Goal: Information Seeking & Learning: Learn about a topic

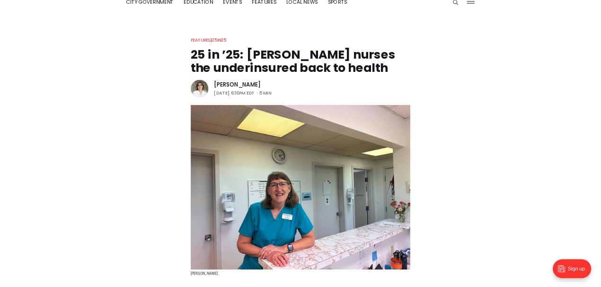
scroll to position [379, 0]
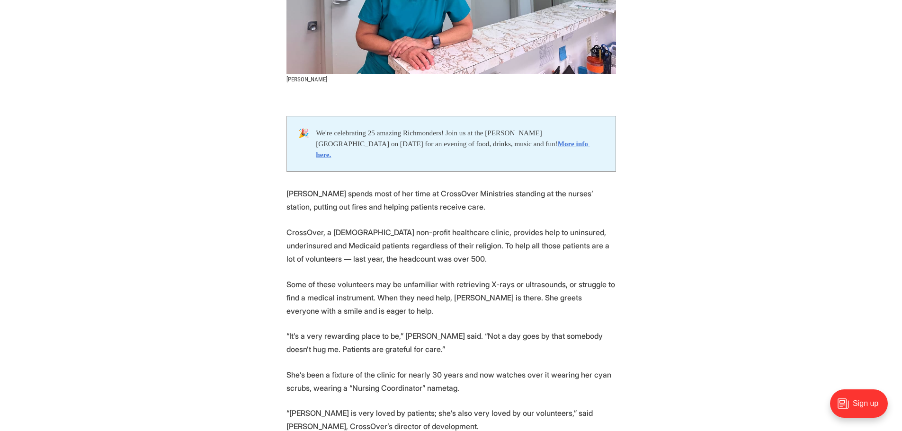
click at [354, 231] on p "CrossOver, a [DEMOGRAPHIC_DATA] non-profit healthcare clinic, provides help to …" at bounding box center [451, 246] width 330 height 40
click at [427, 245] on p "CrossOver, a [DEMOGRAPHIC_DATA] non-profit healthcare clinic, provides help to …" at bounding box center [451, 246] width 330 height 40
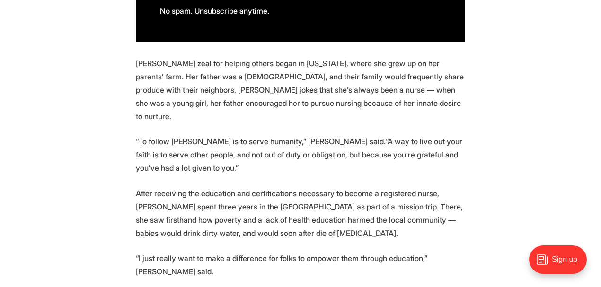
scroll to position [947, 0]
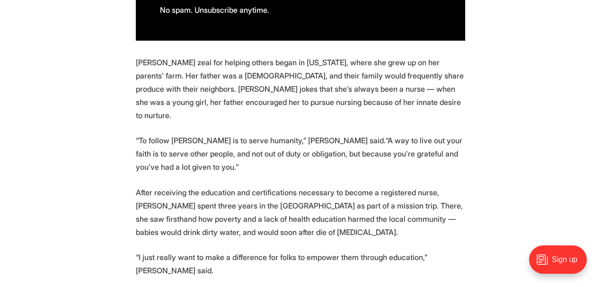
click at [223, 56] on p "[PERSON_NAME] zeal for helping others began in [US_STATE], where she grew up on…" at bounding box center [301, 89] width 330 height 66
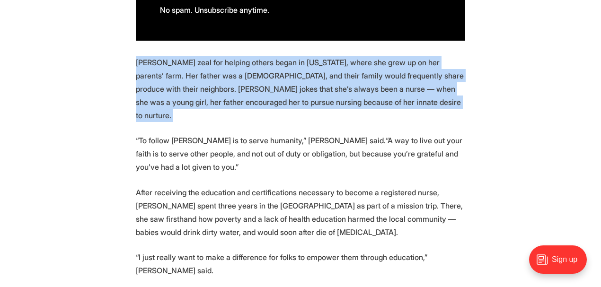
click at [203, 56] on p "[PERSON_NAME] zeal for helping others began in [US_STATE], where she grew up on…" at bounding box center [301, 89] width 330 height 66
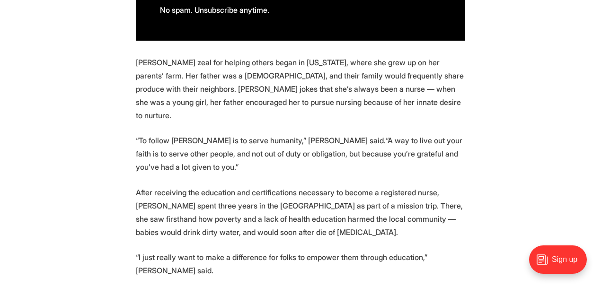
click at [179, 56] on p "[PERSON_NAME] zeal for helping others began in [US_STATE], where she grew up on…" at bounding box center [301, 89] width 330 height 66
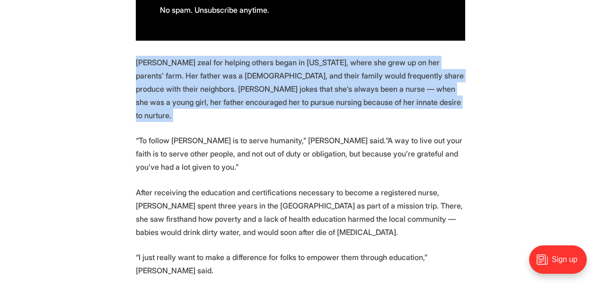
click at [179, 56] on p "[PERSON_NAME] zeal for helping others began in [US_STATE], where she grew up on…" at bounding box center [301, 89] width 330 height 66
click at [206, 62] on p "[PERSON_NAME] zeal for helping others began in [US_STATE], where she grew up on…" at bounding box center [301, 89] width 330 height 66
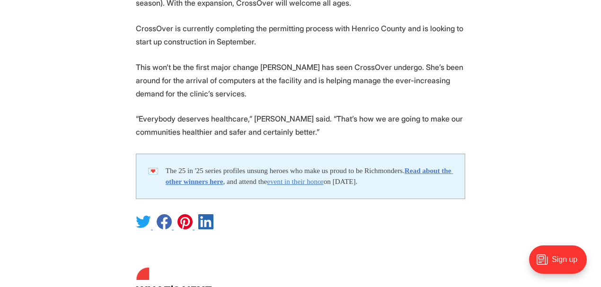
scroll to position [2336, 0]
